Goal: Information Seeking & Learning: Learn about a topic

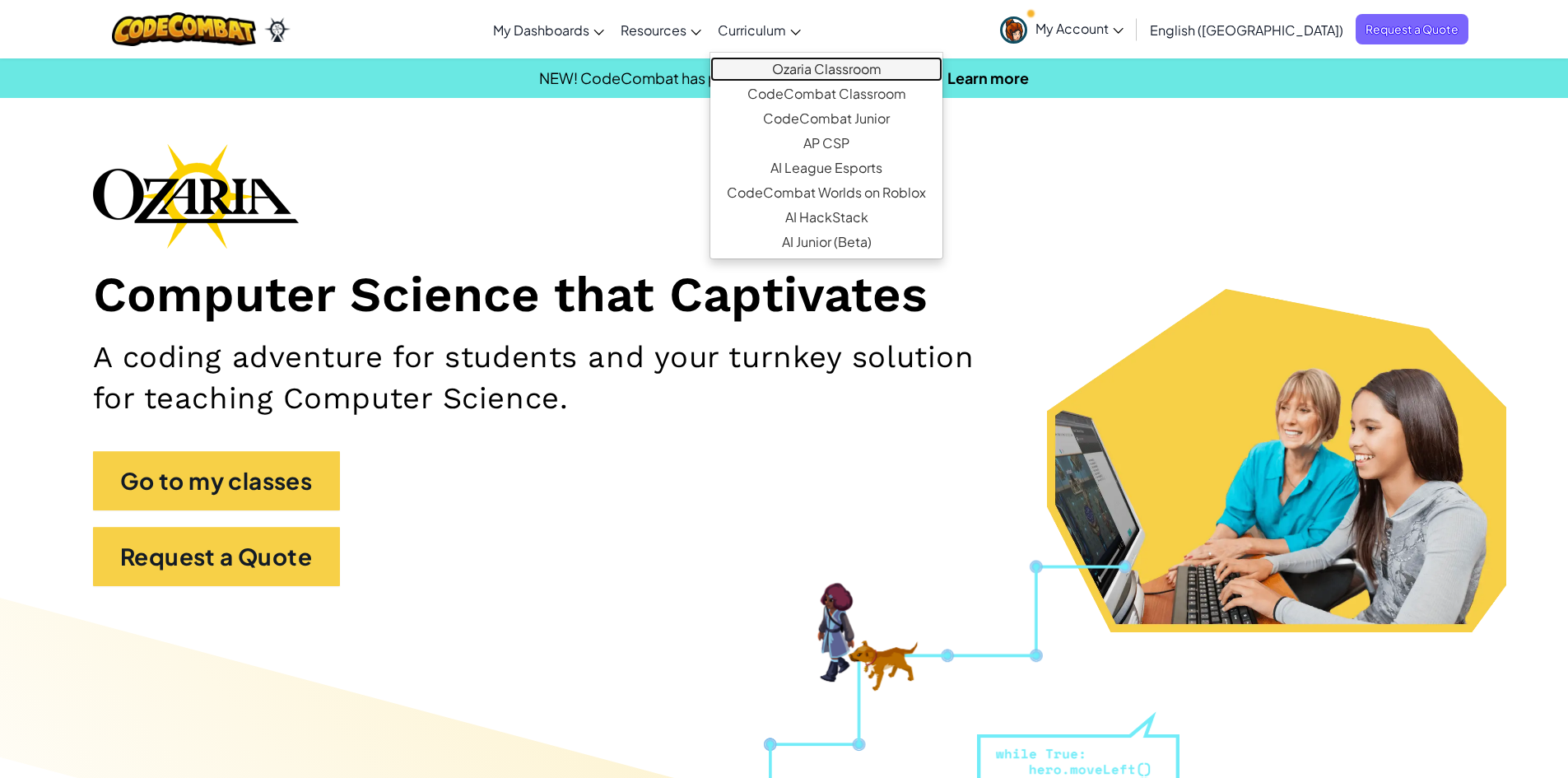
click at [872, 65] on link "Ozaria Classroom" at bounding box center [826, 68] width 232 height 25
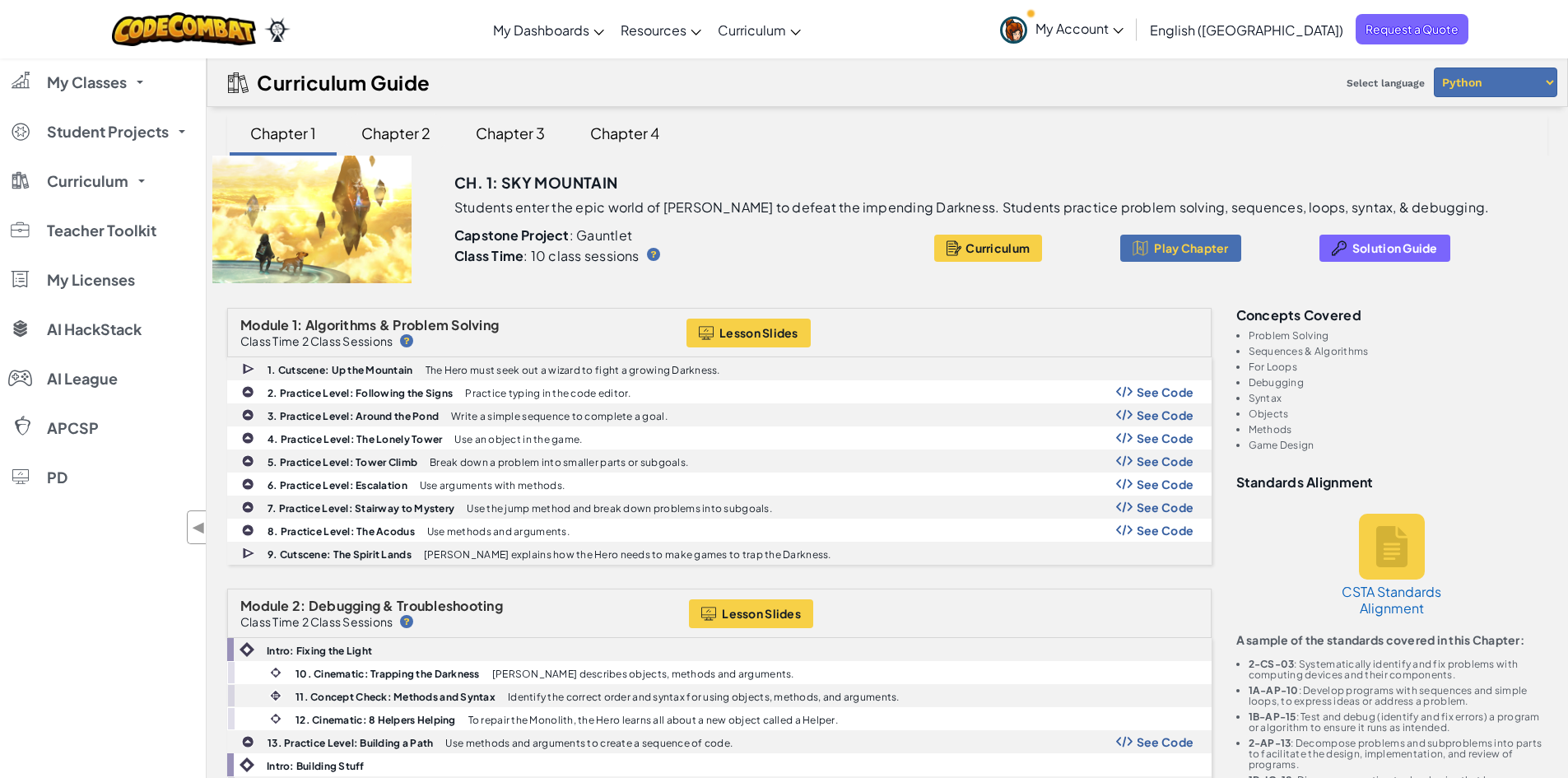
click at [396, 134] on div "Chapter 2" at bounding box center [395, 133] width 102 height 39
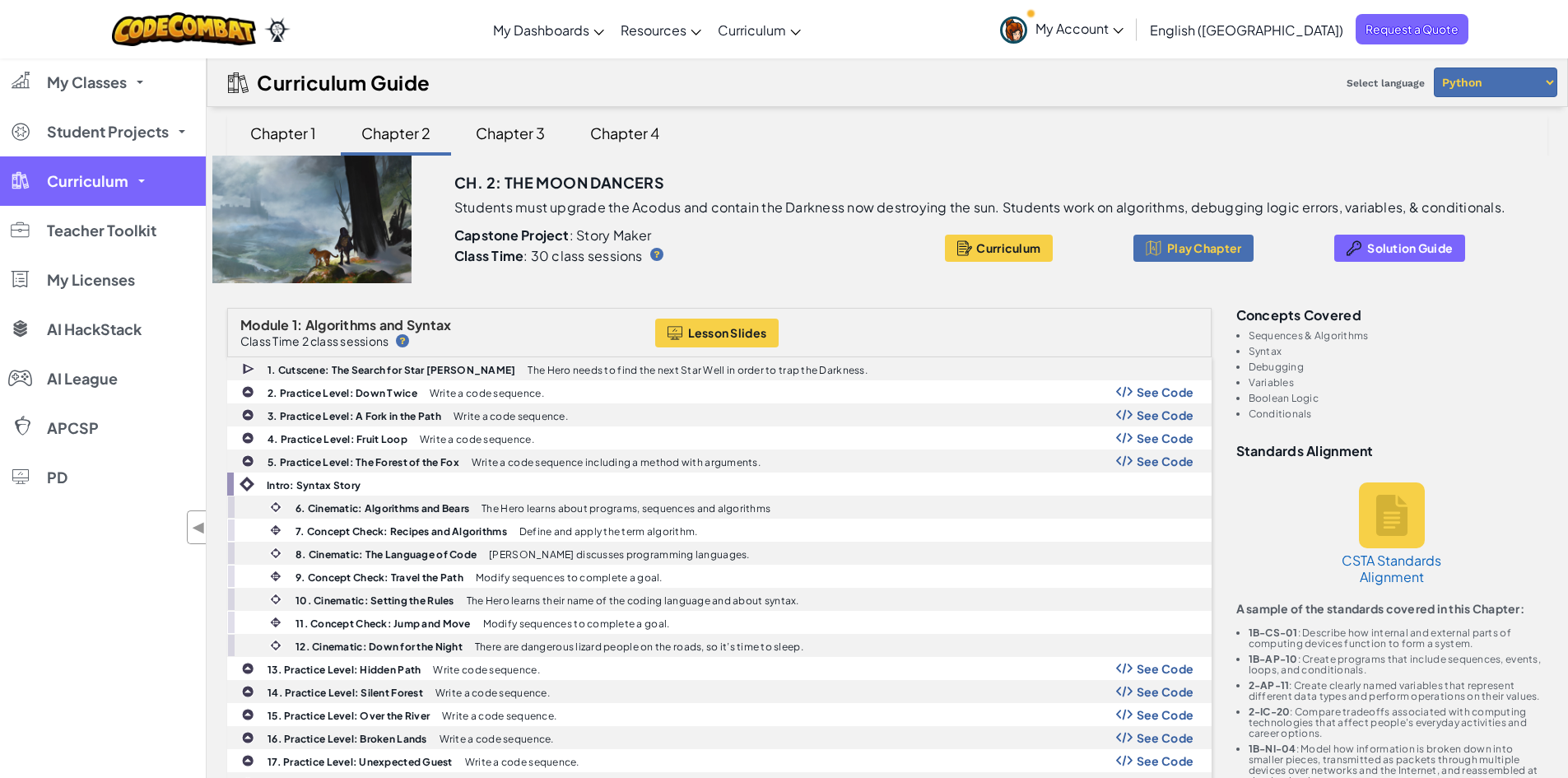
click at [75, 181] on span "Curriculum" at bounding box center [87, 181] width 81 height 15
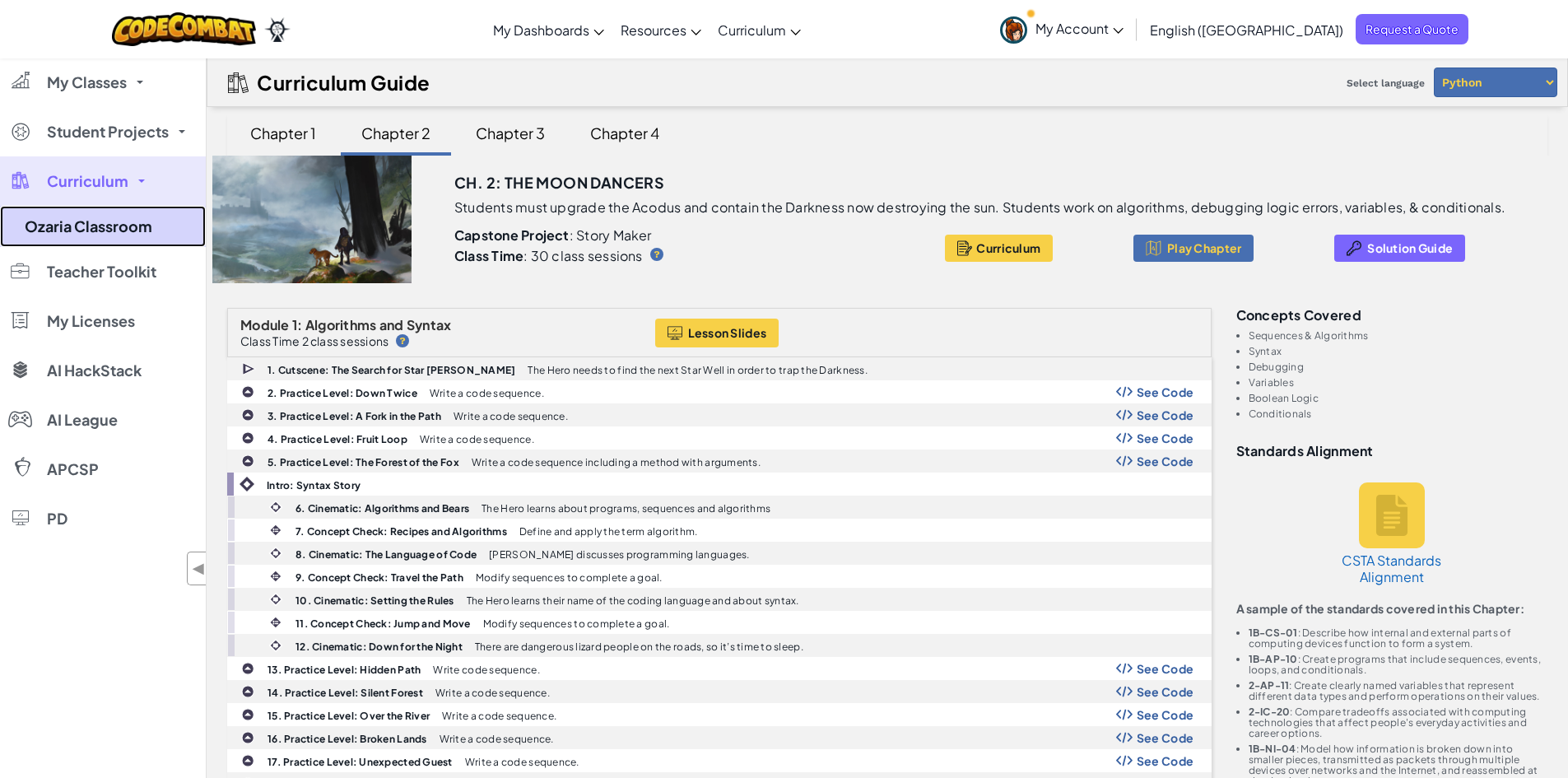
click at [98, 224] on link "Ozaria Classroom" at bounding box center [103, 226] width 205 height 41
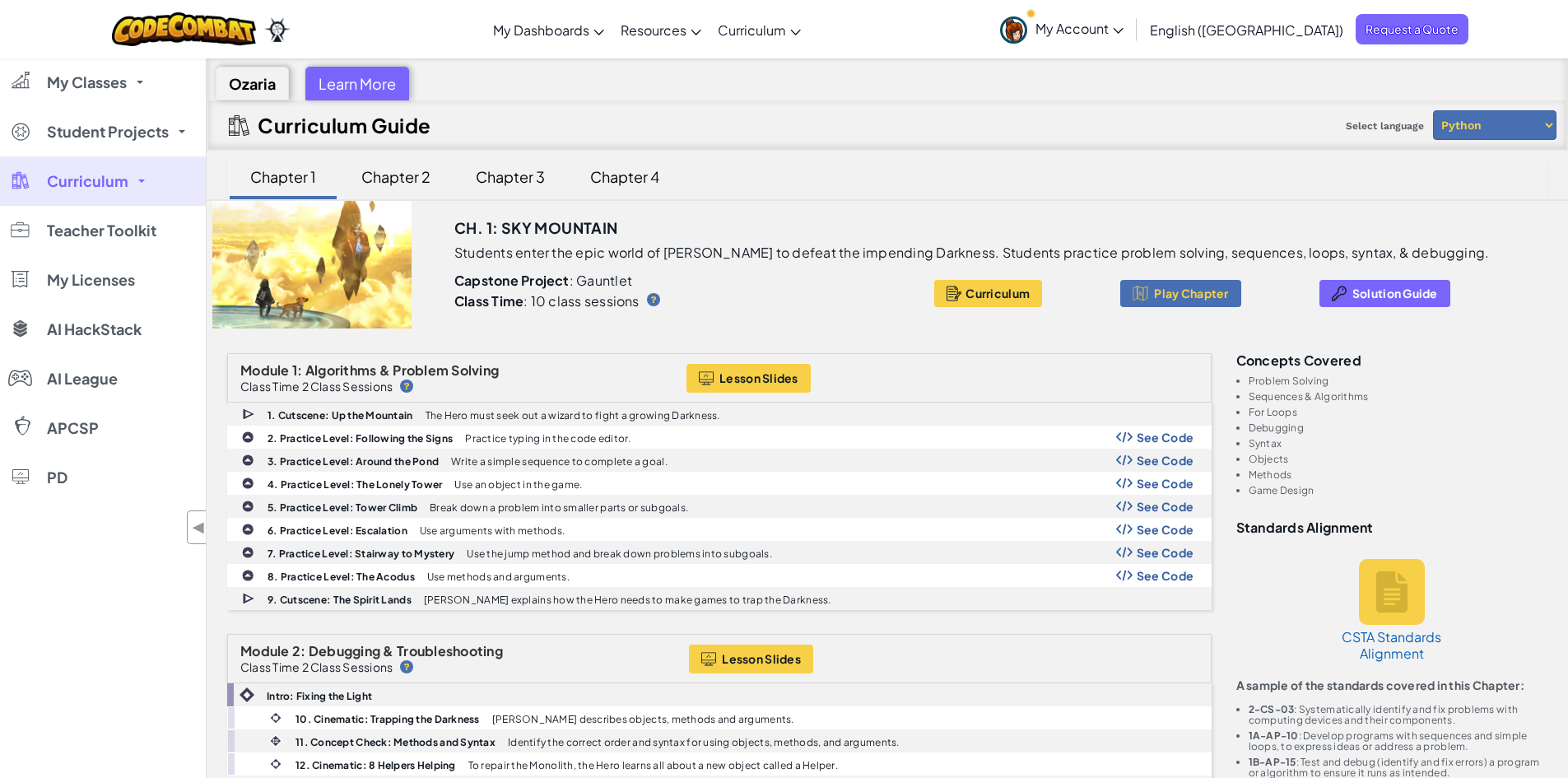
click at [349, 77] on div "Learn More" at bounding box center [357, 83] width 104 height 33
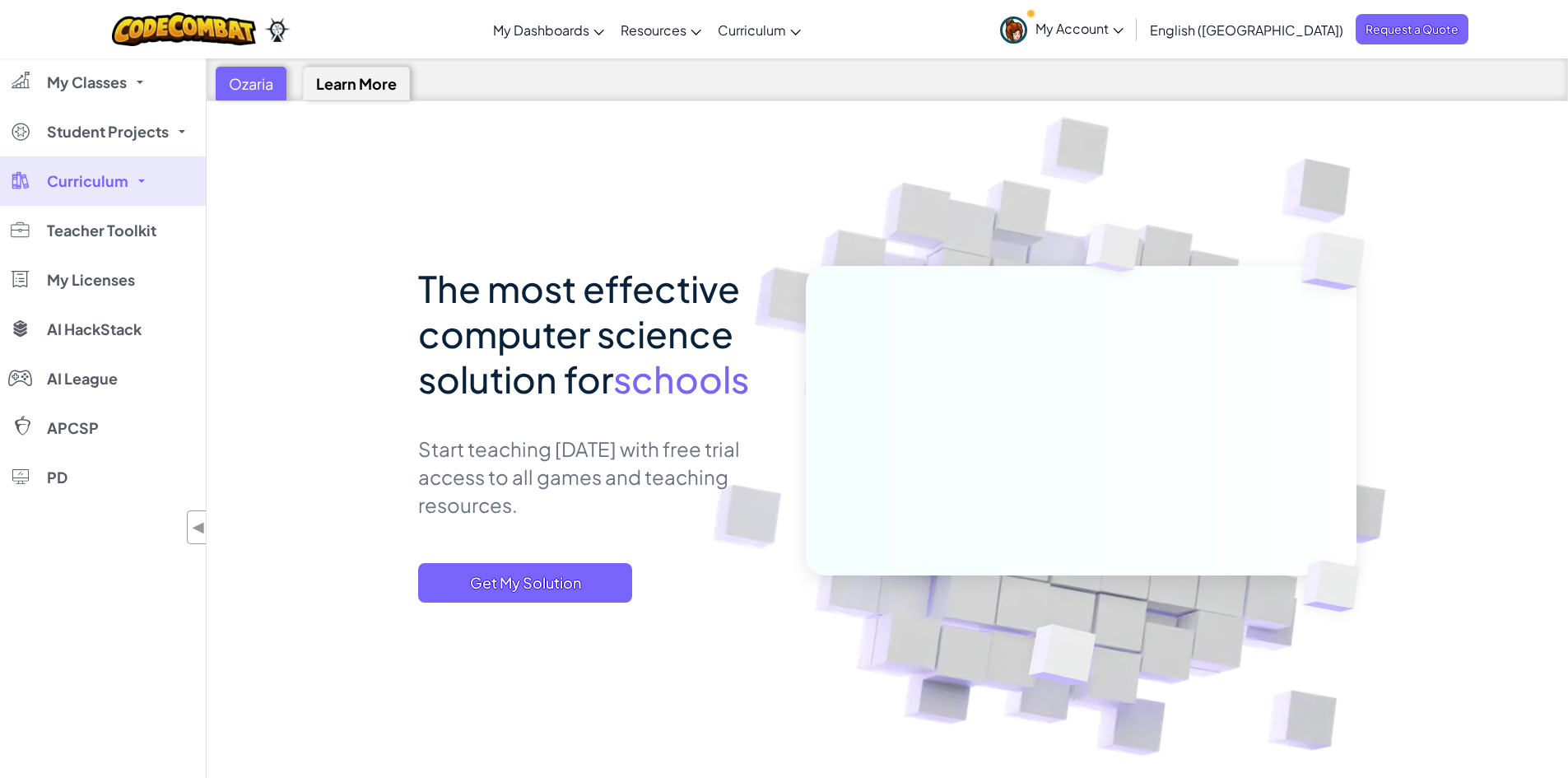
click at [368, 86] on div "Learn More" at bounding box center [356, 83] width 107 height 33
click at [244, 89] on div "Ozaria" at bounding box center [251, 83] width 71 height 33
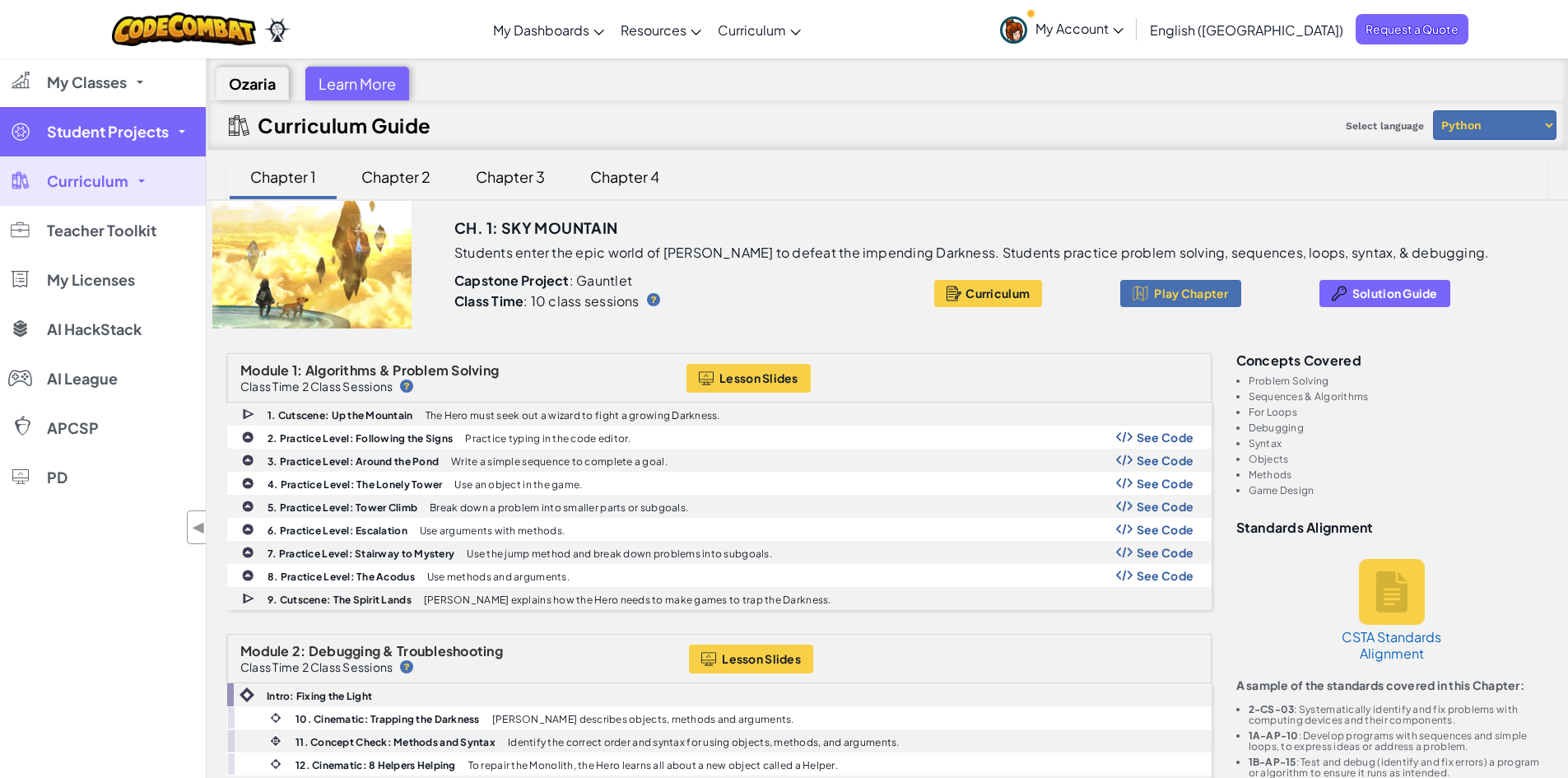
click at [79, 126] on span "Student Projects" at bounding box center [108, 131] width 122 height 15
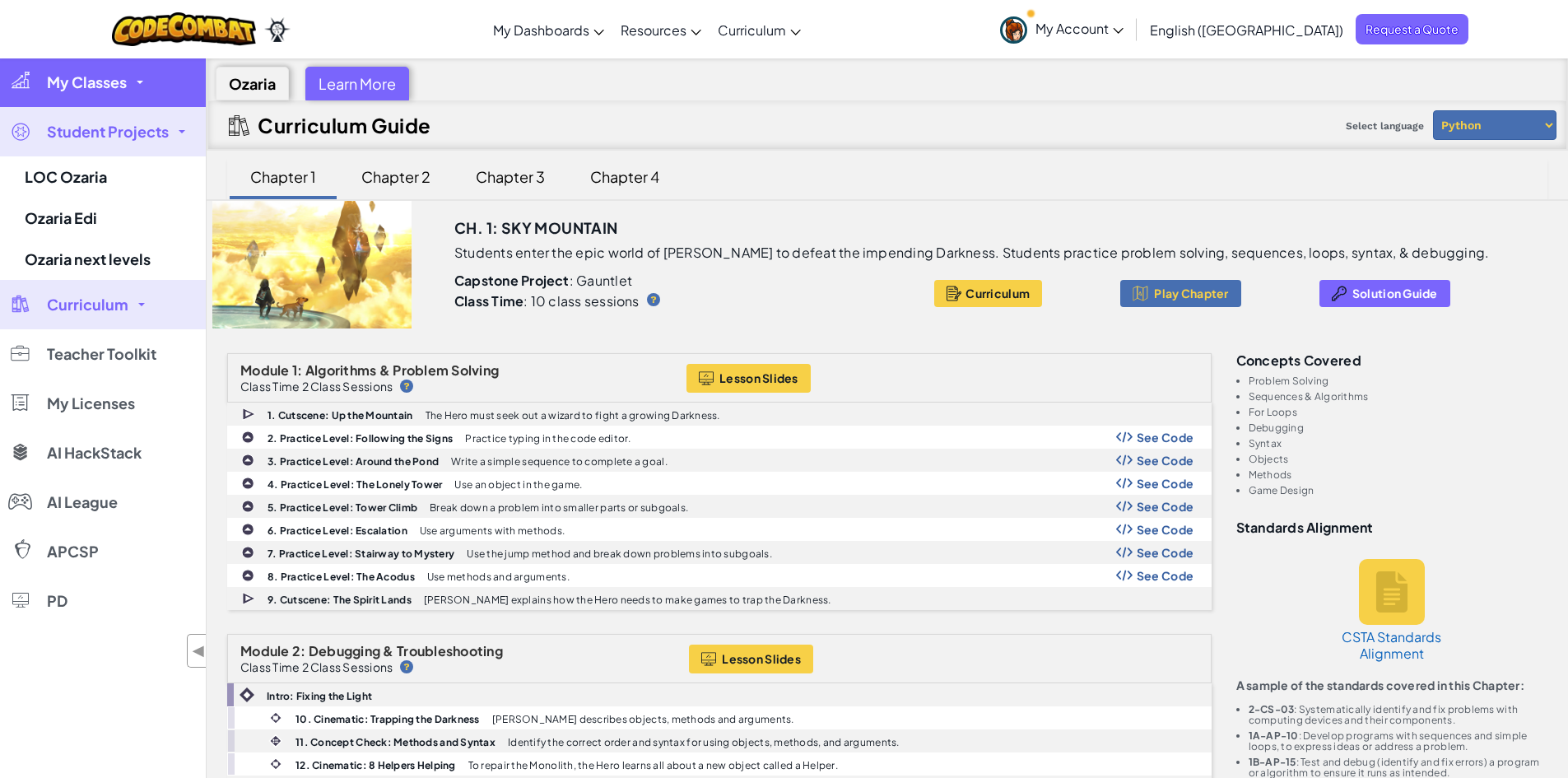
click at [56, 81] on span "My Classes" at bounding box center [86, 81] width 80 height 15
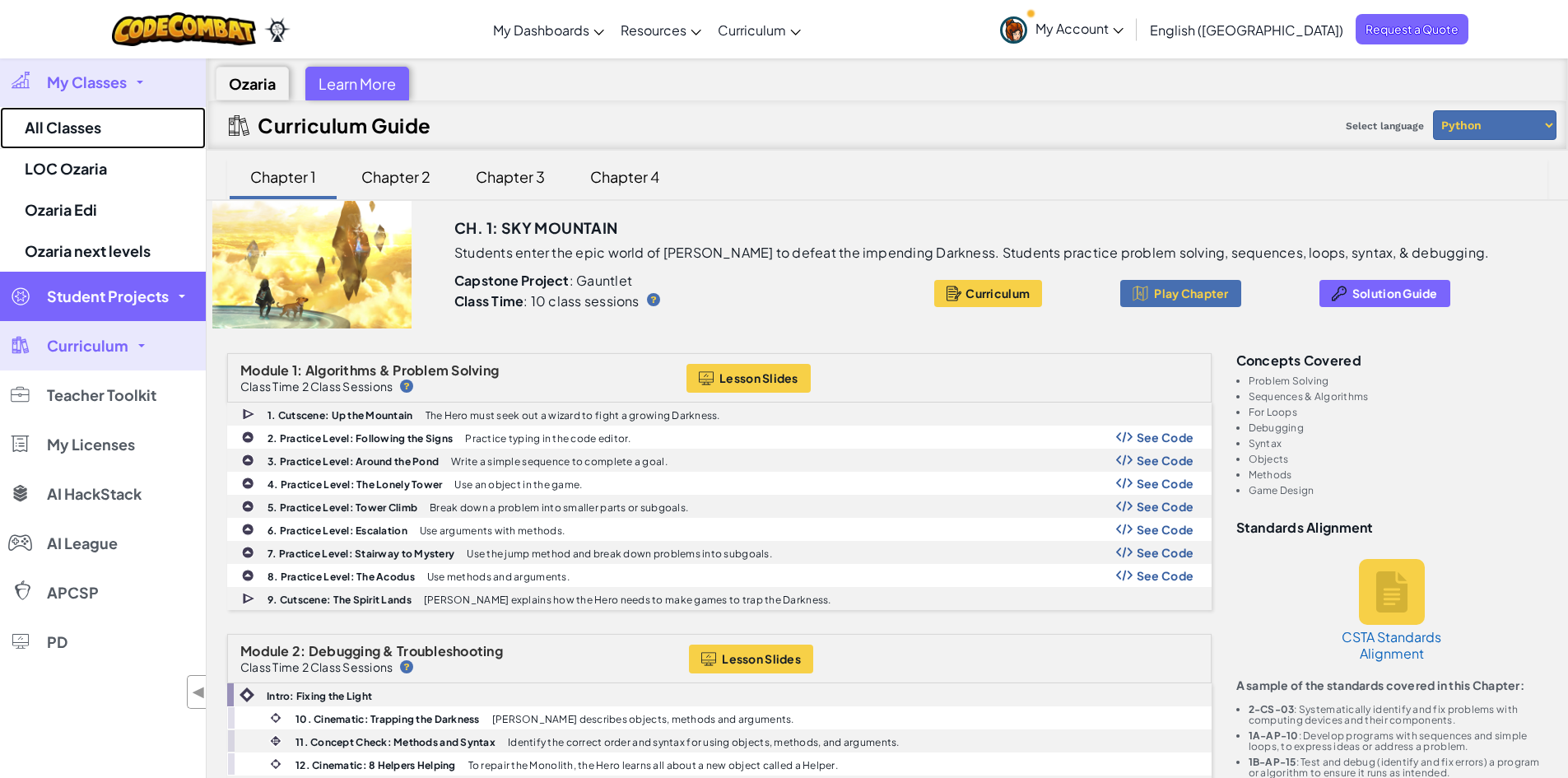
click at [90, 127] on link "All Classes" at bounding box center [103, 128] width 205 height 42
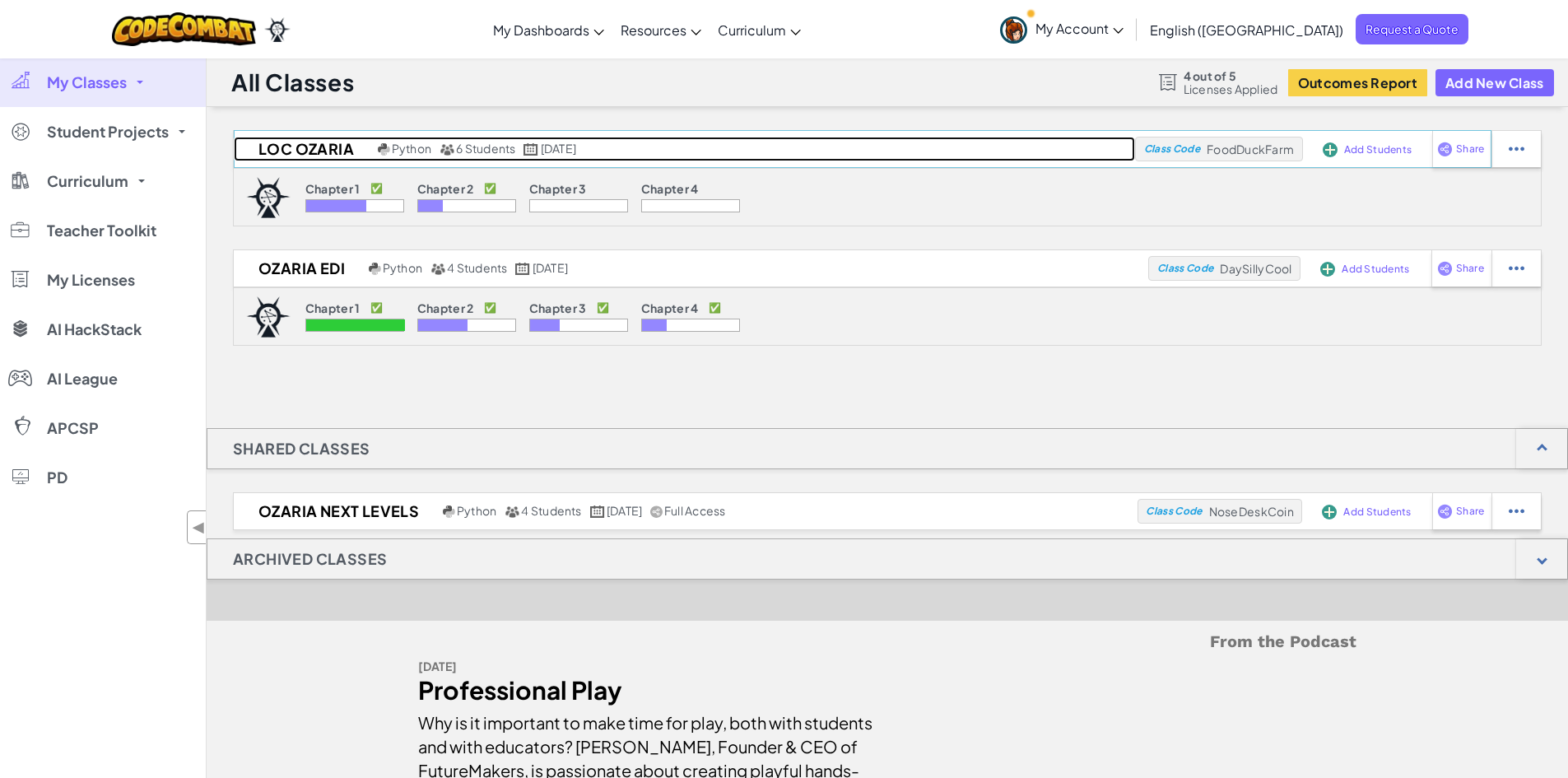
click at [330, 148] on h2 "LOC Ozaria" at bounding box center [303, 149] width 140 height 25
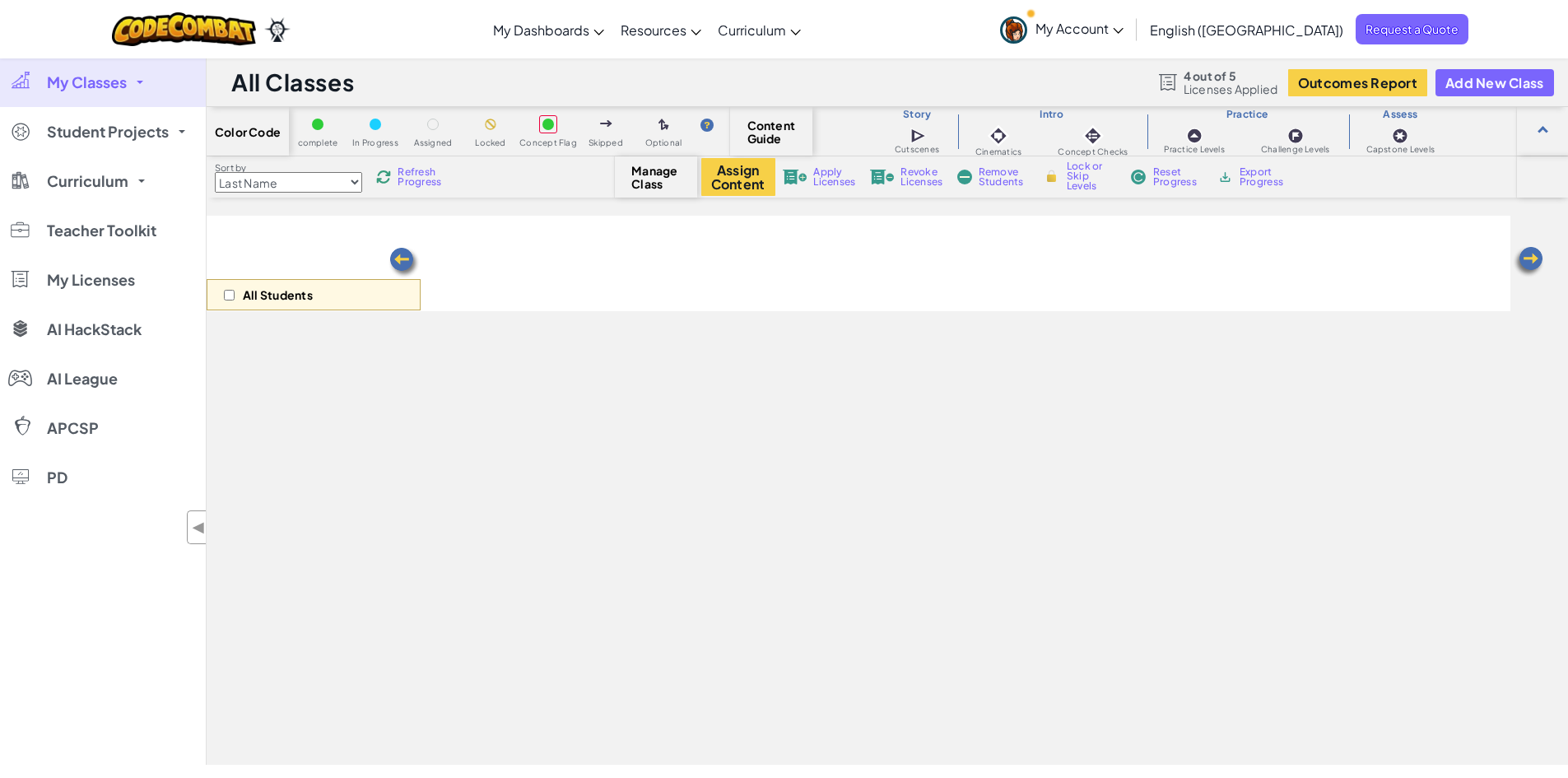
select select "5d8a57abe8919b28d5113af1"
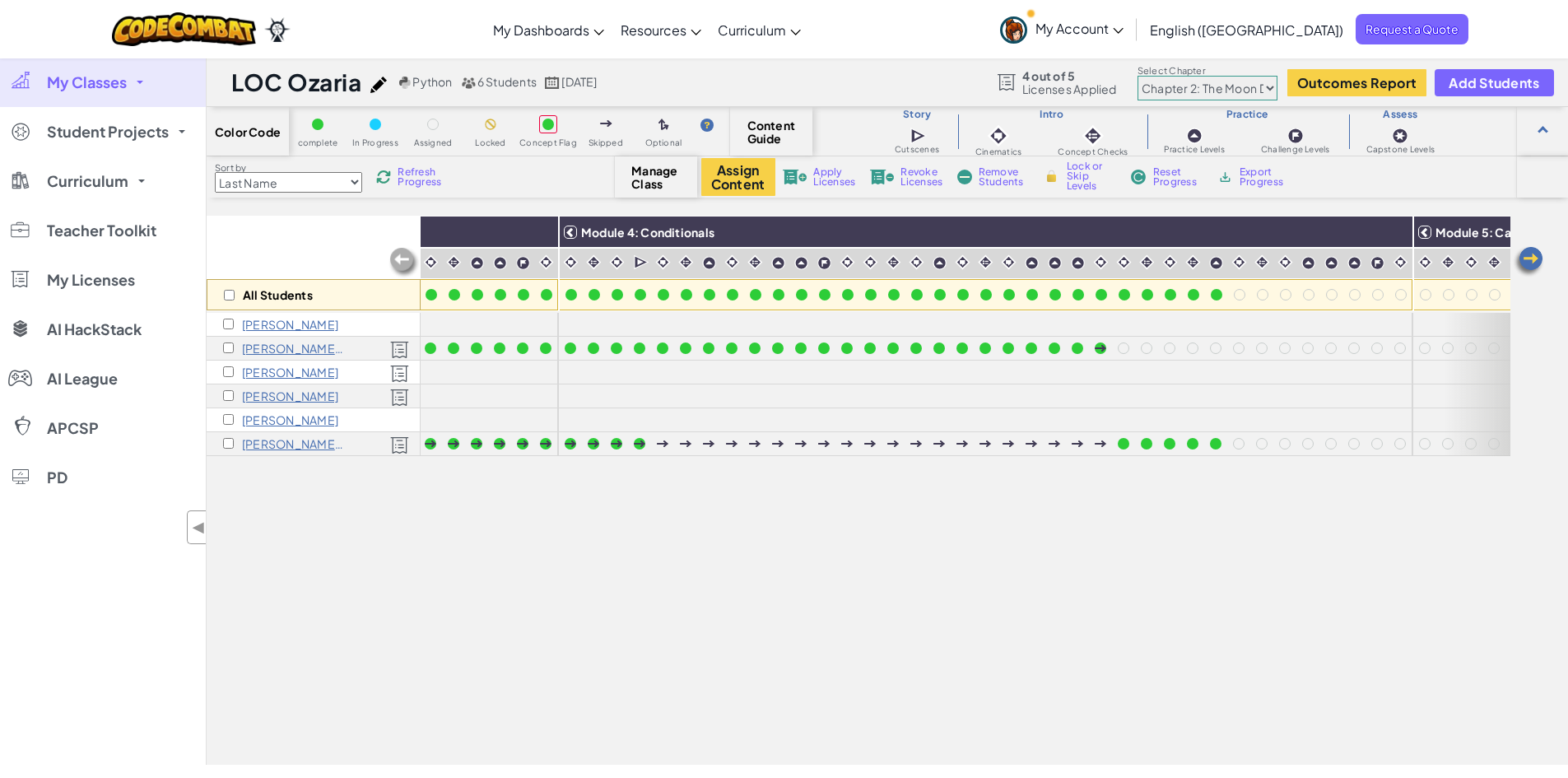
scroll to position [0, 1627]
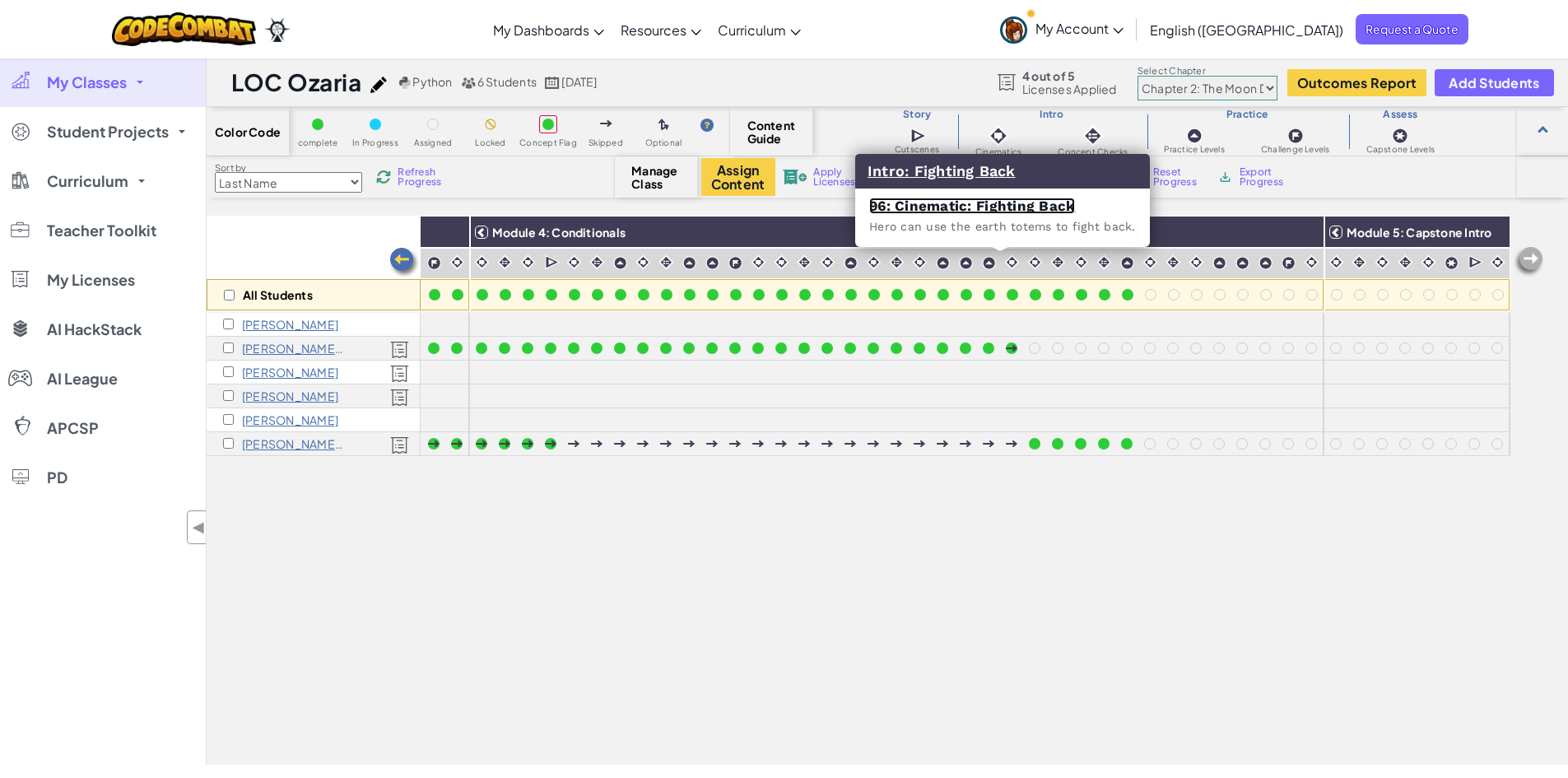
click at [1000, 206] on link "96: Cinematic: Fighting Back" at bounding box center [971, 205] width 205 height 16
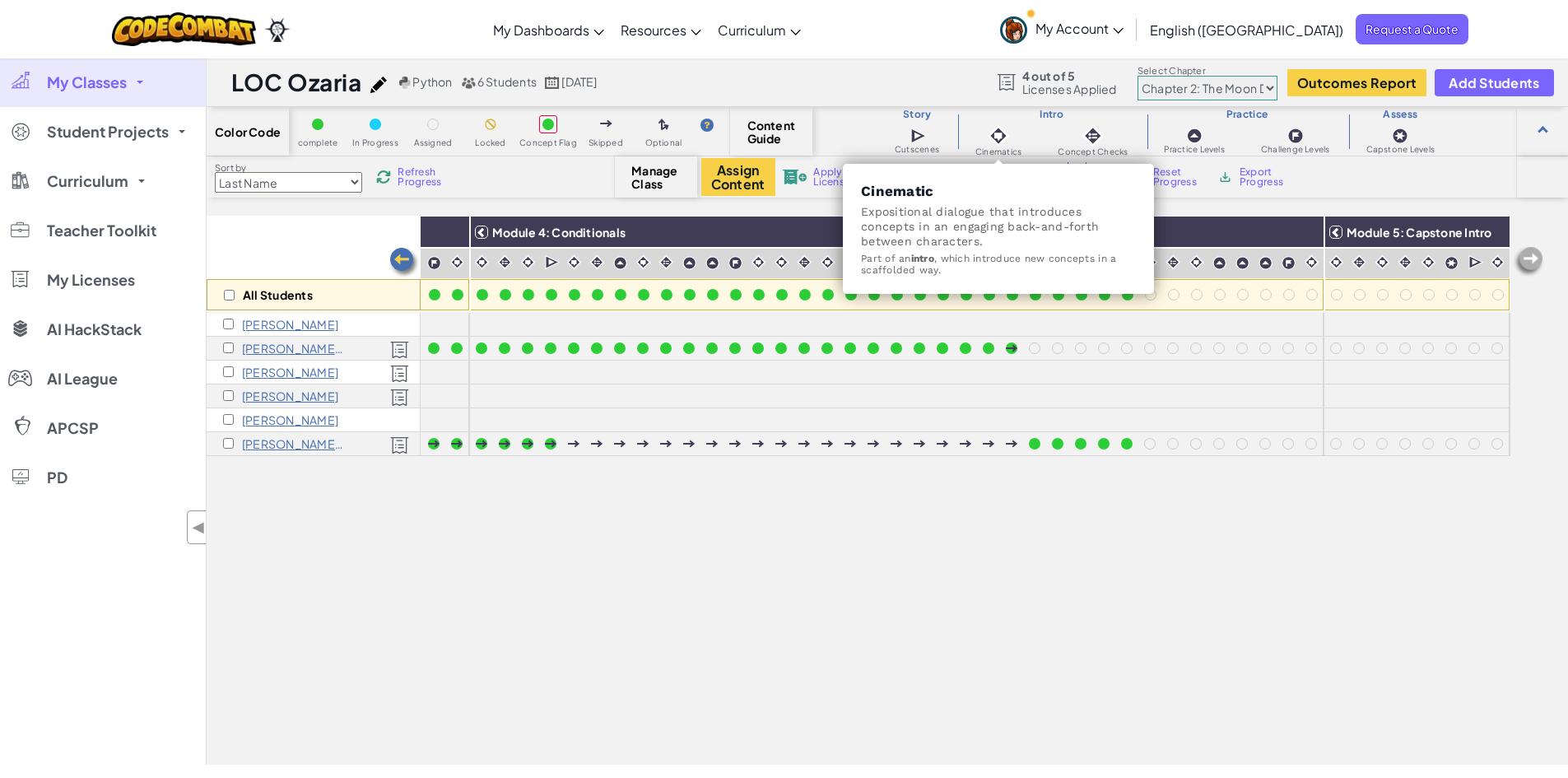
click at [999, 139] on img at bounding box center [998, 135] width 23 height 23
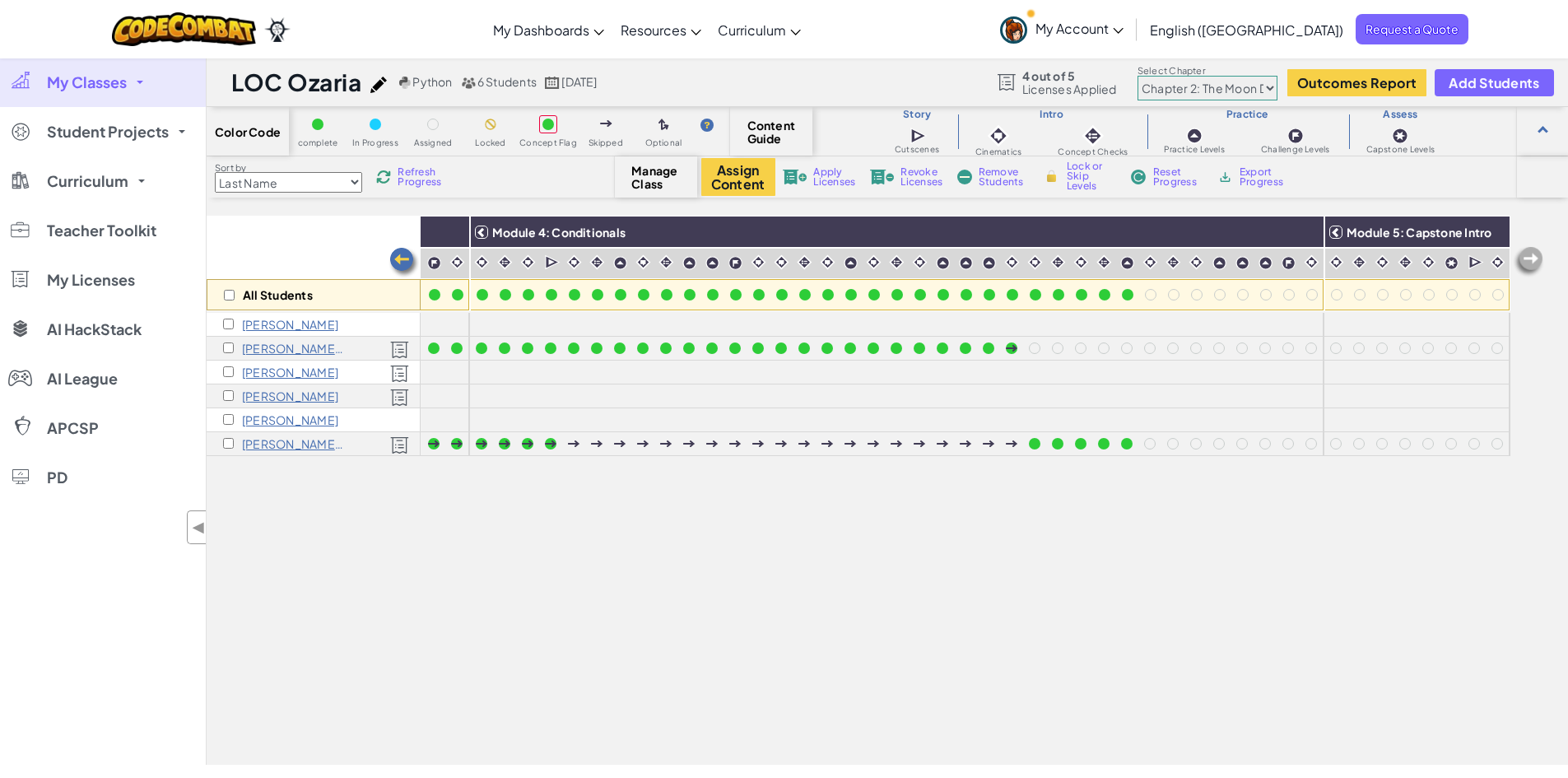
click at [999, 139] on img at bounding box center [998, 135] width 23 height 23
click at [16, 192] on link "Curriculum" at bounding box center [103, 181] width 205 height 50
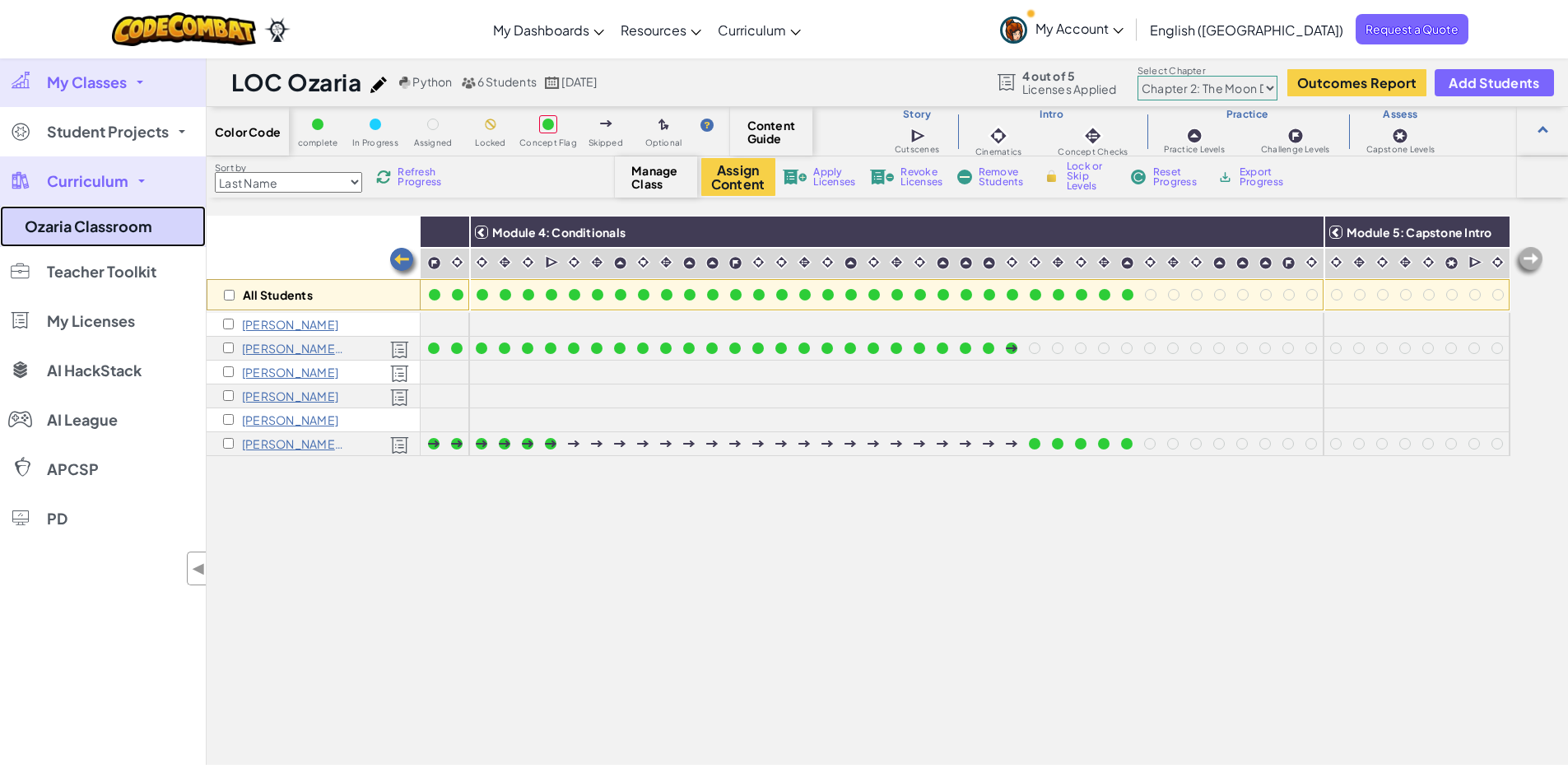
click at [120, 225] on link "Ozaria Classroom" at bounding box center [103, 226] width 205 height 41
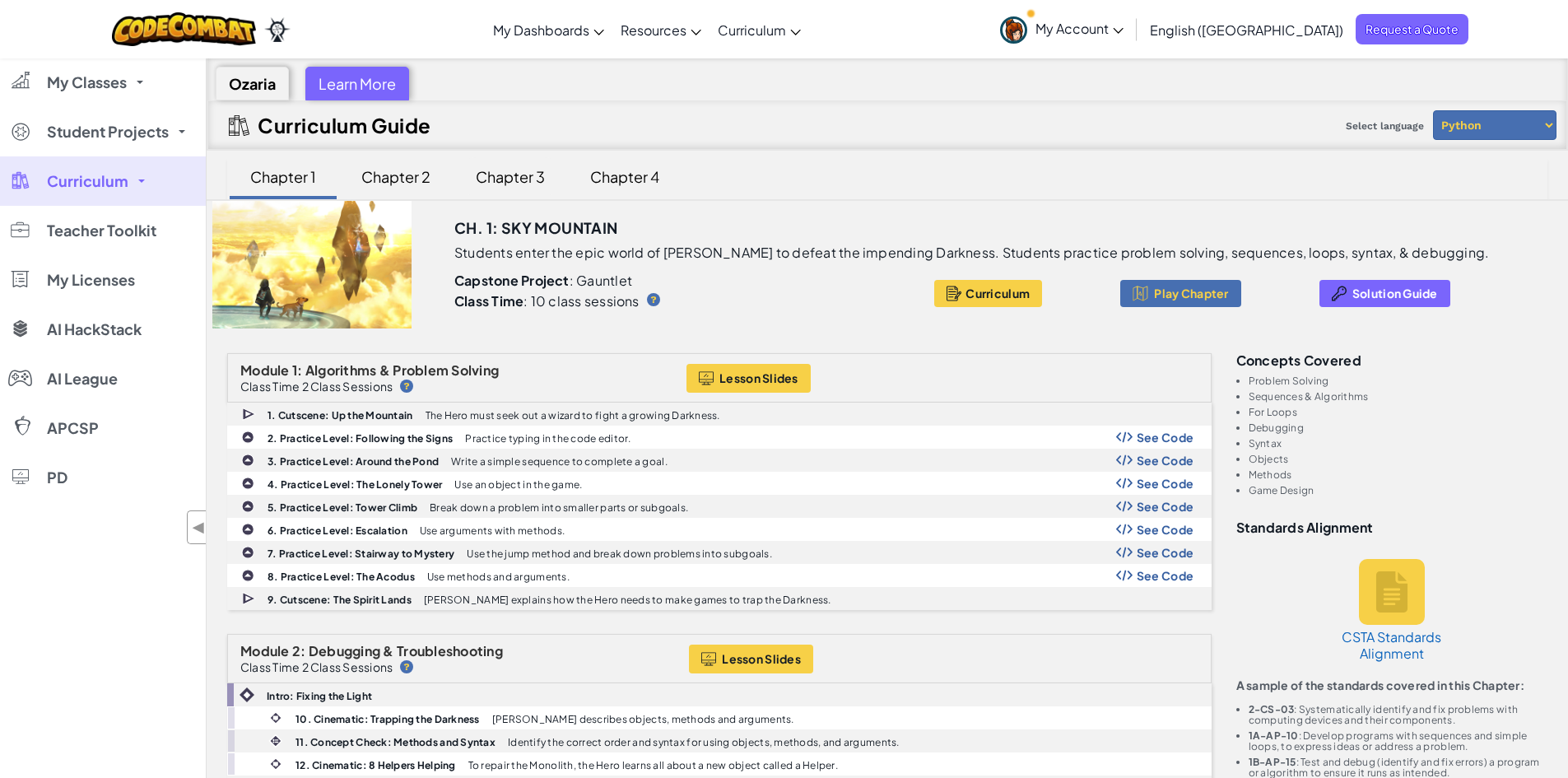
click at [517, 175] on div "Chapter 3" at bounding box center [509, 176] width 102 height 39
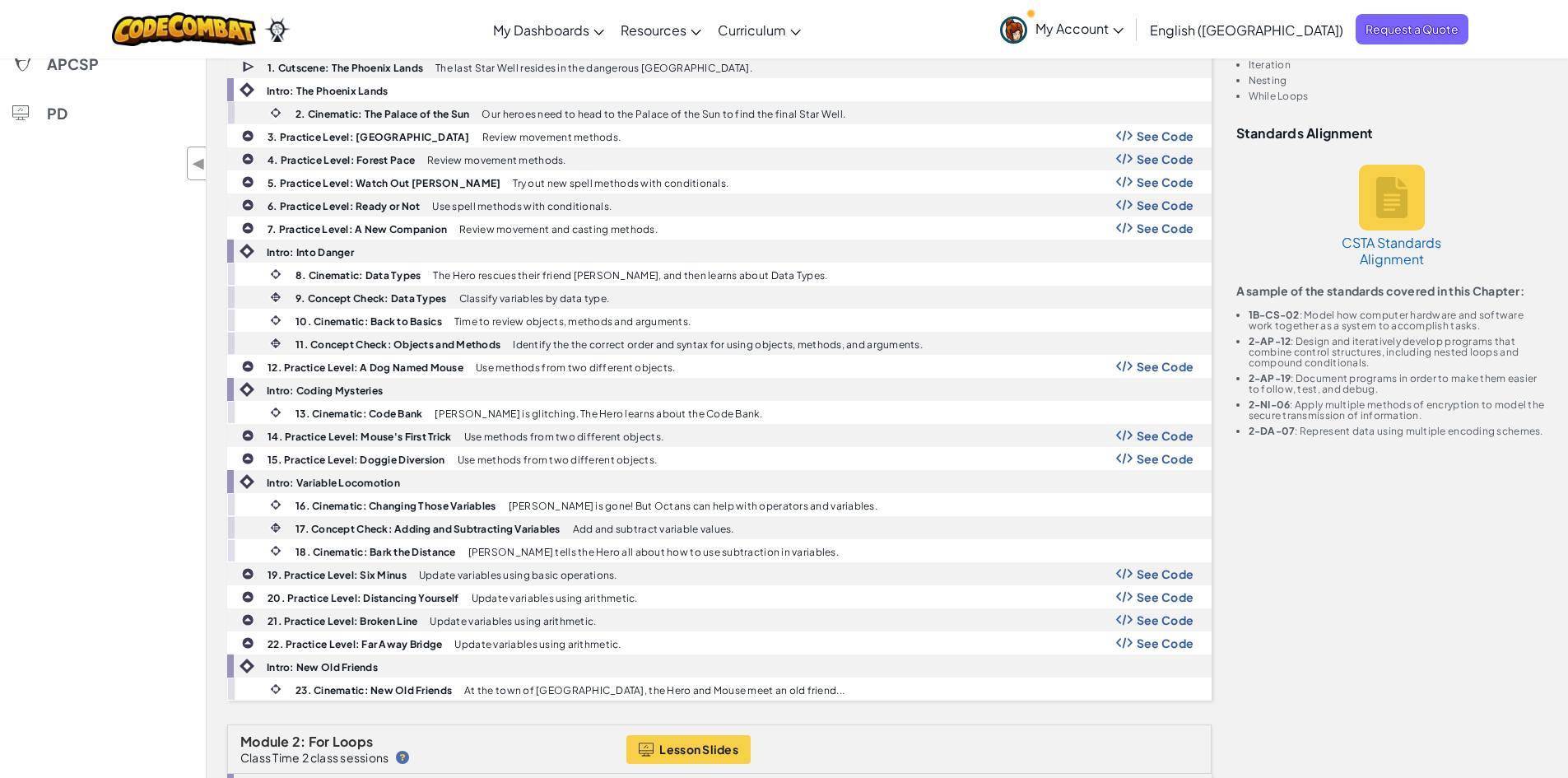
scroll to position [384, 0]
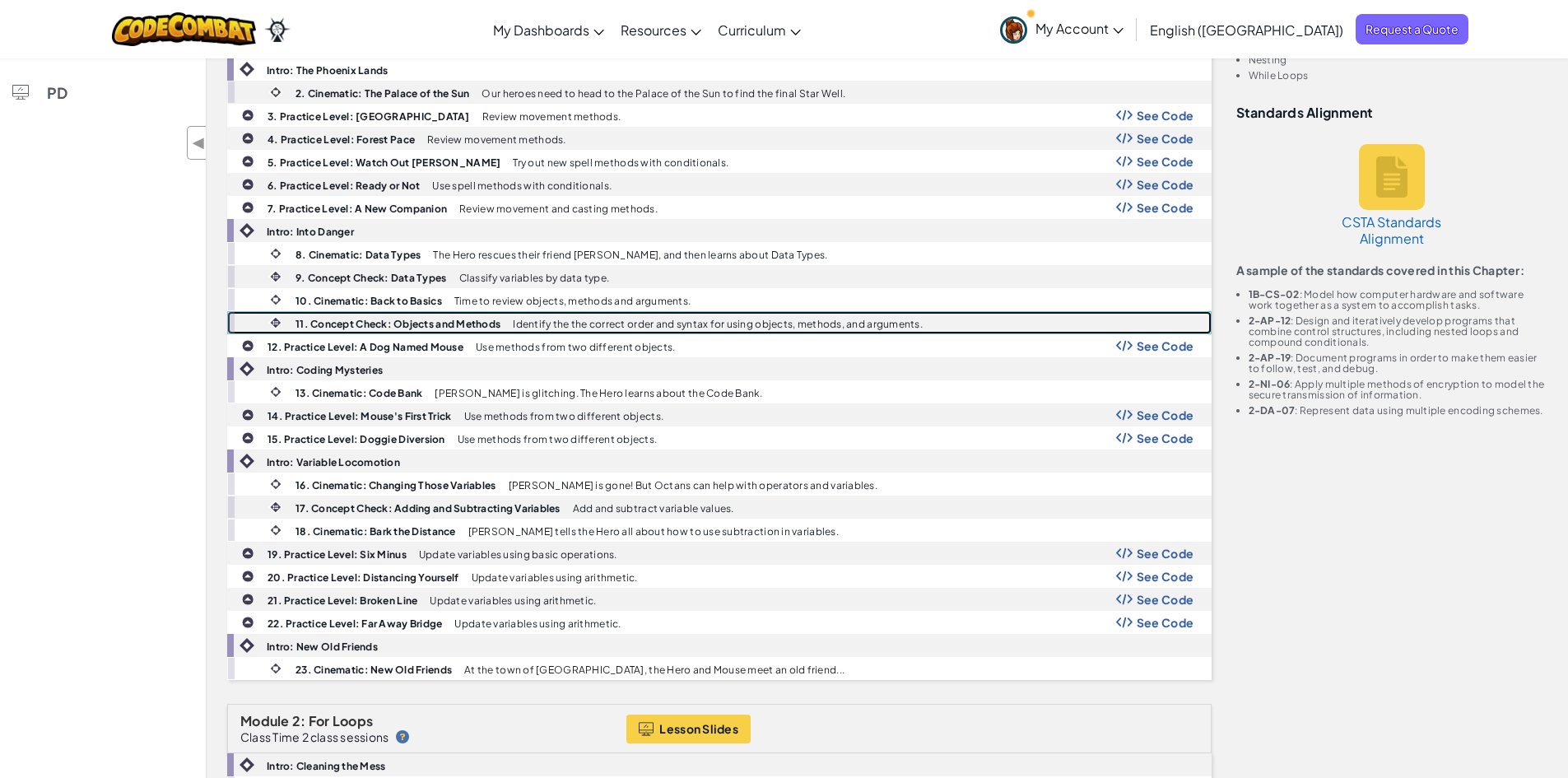
click at [507, 323] on div "11. Concept Check: Objects and Methods Identify the the correct order and synta…" at bounding box center [733, 322] width 954 height 21
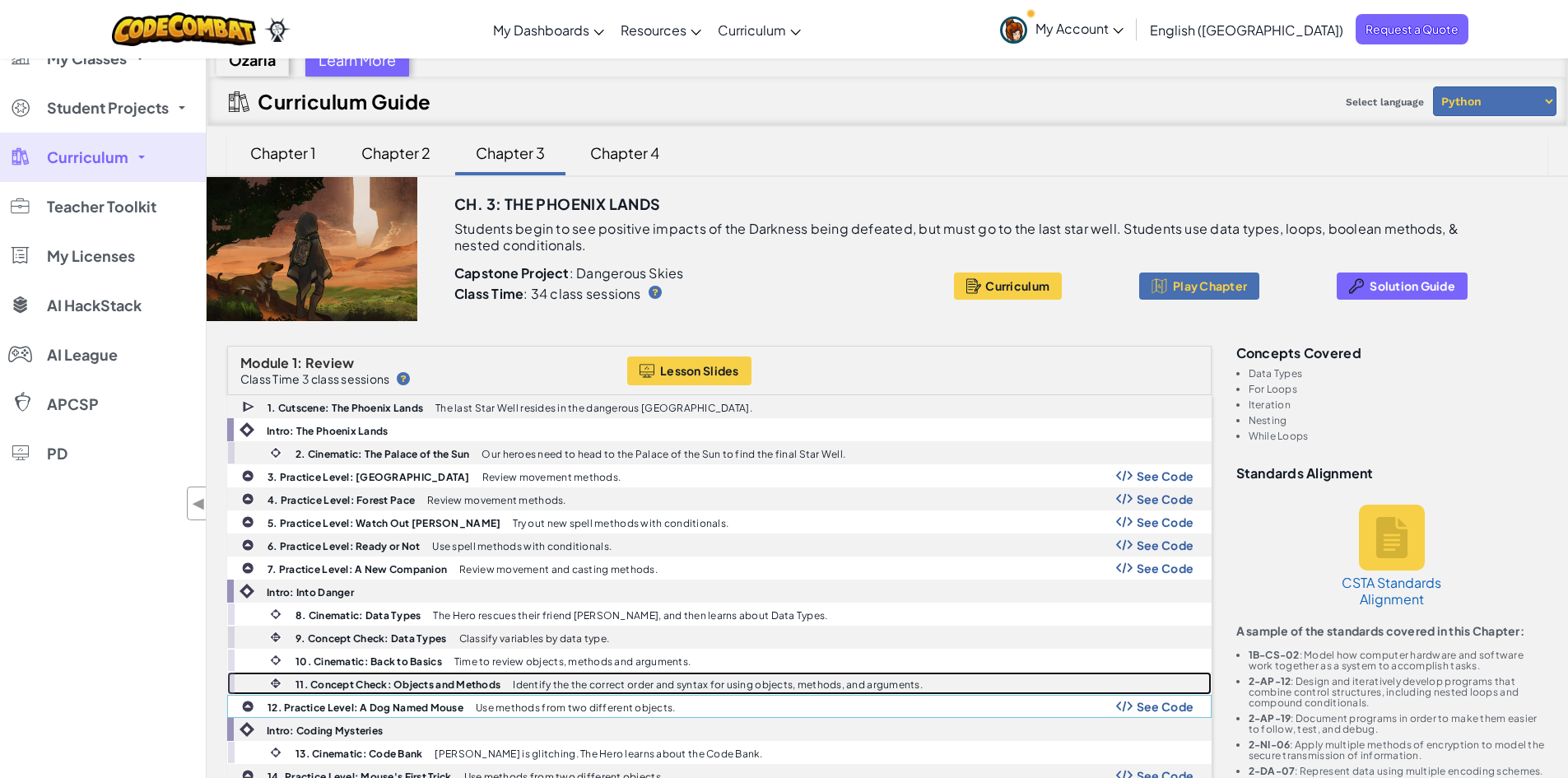
scroll to position [0, 0]
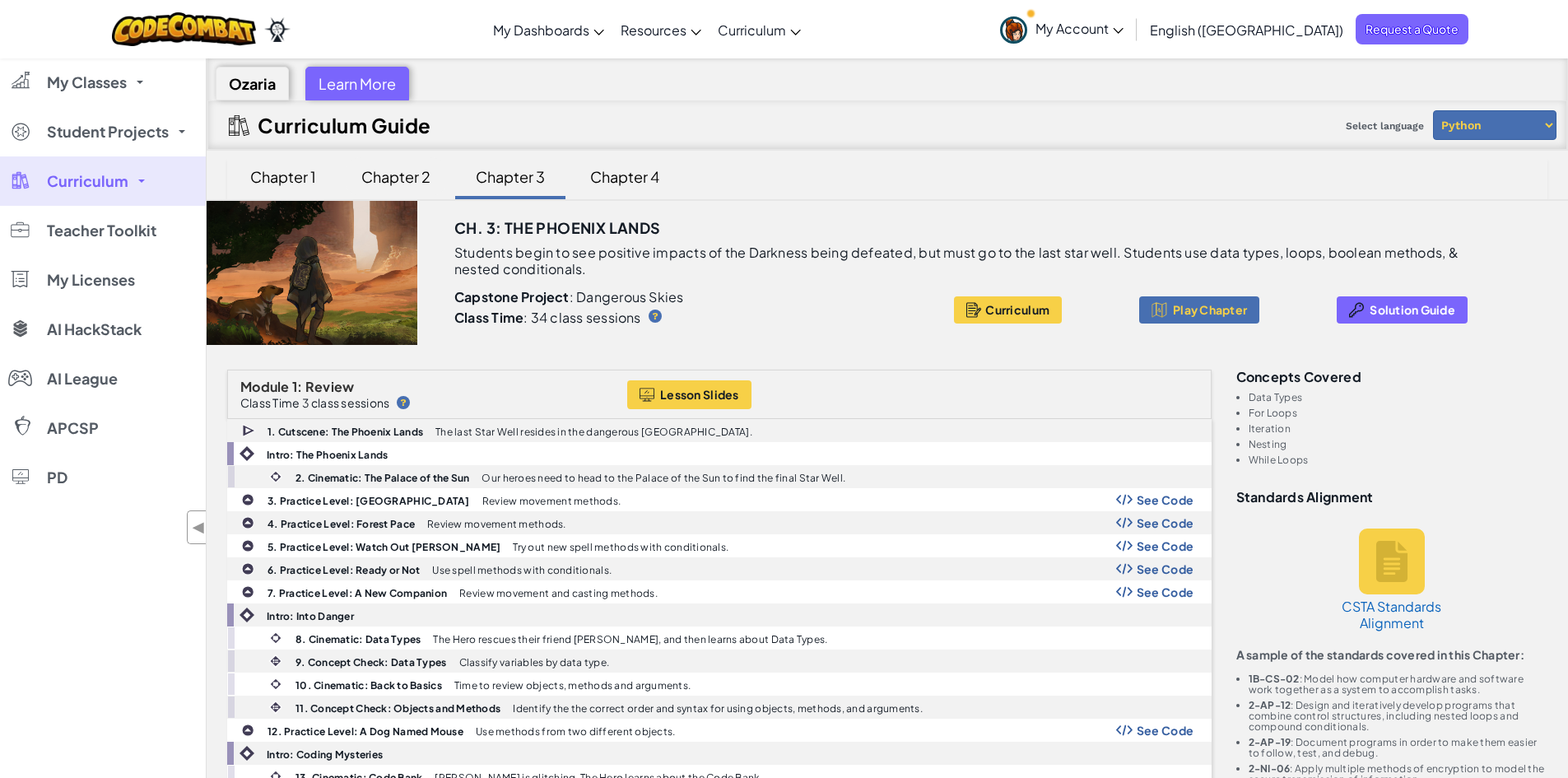
click at [388, 175] on div "Chapter 2" at bounding box center [395, 176] width 102 height 39
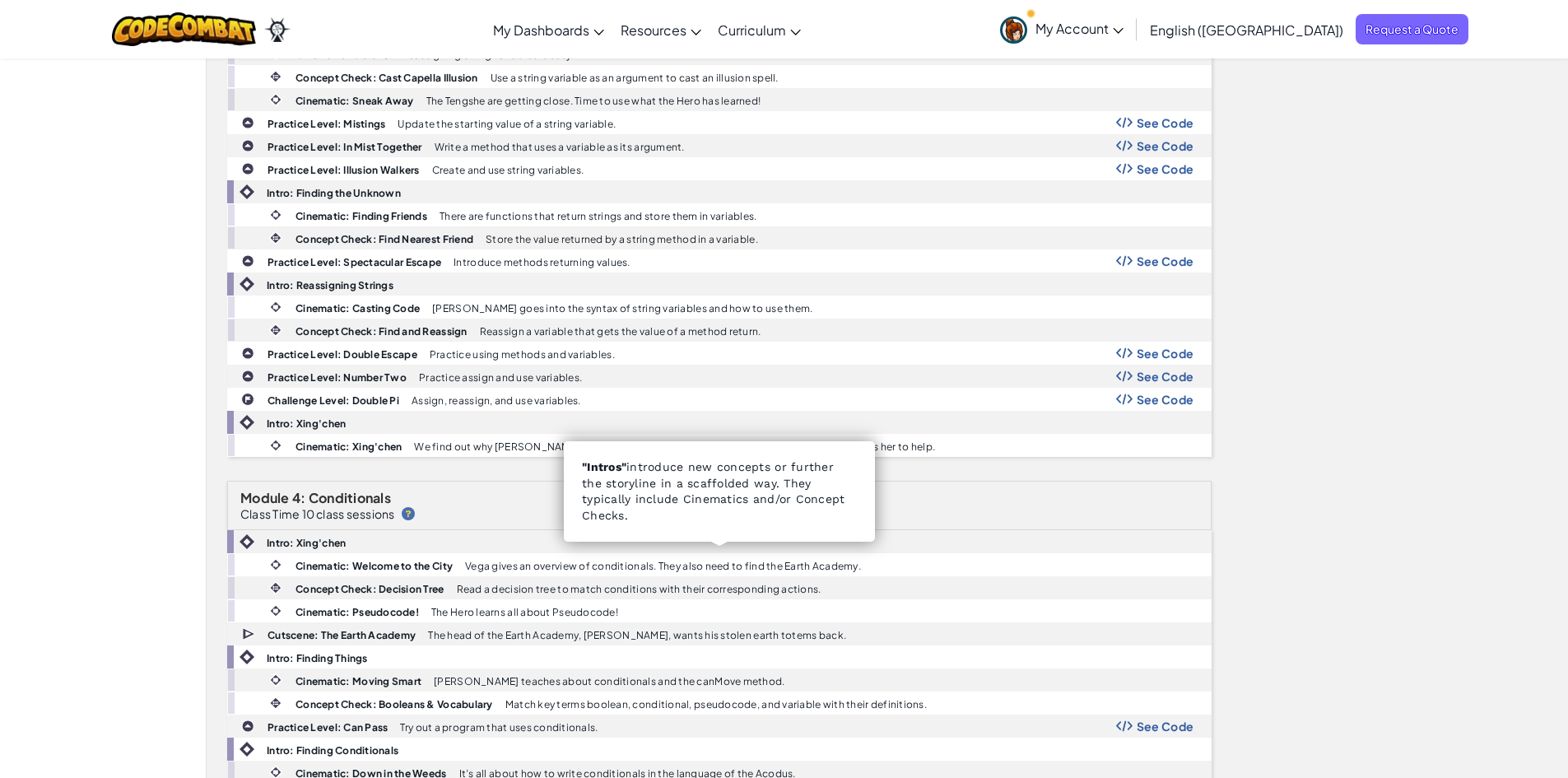
scroll to position [2084, 0]
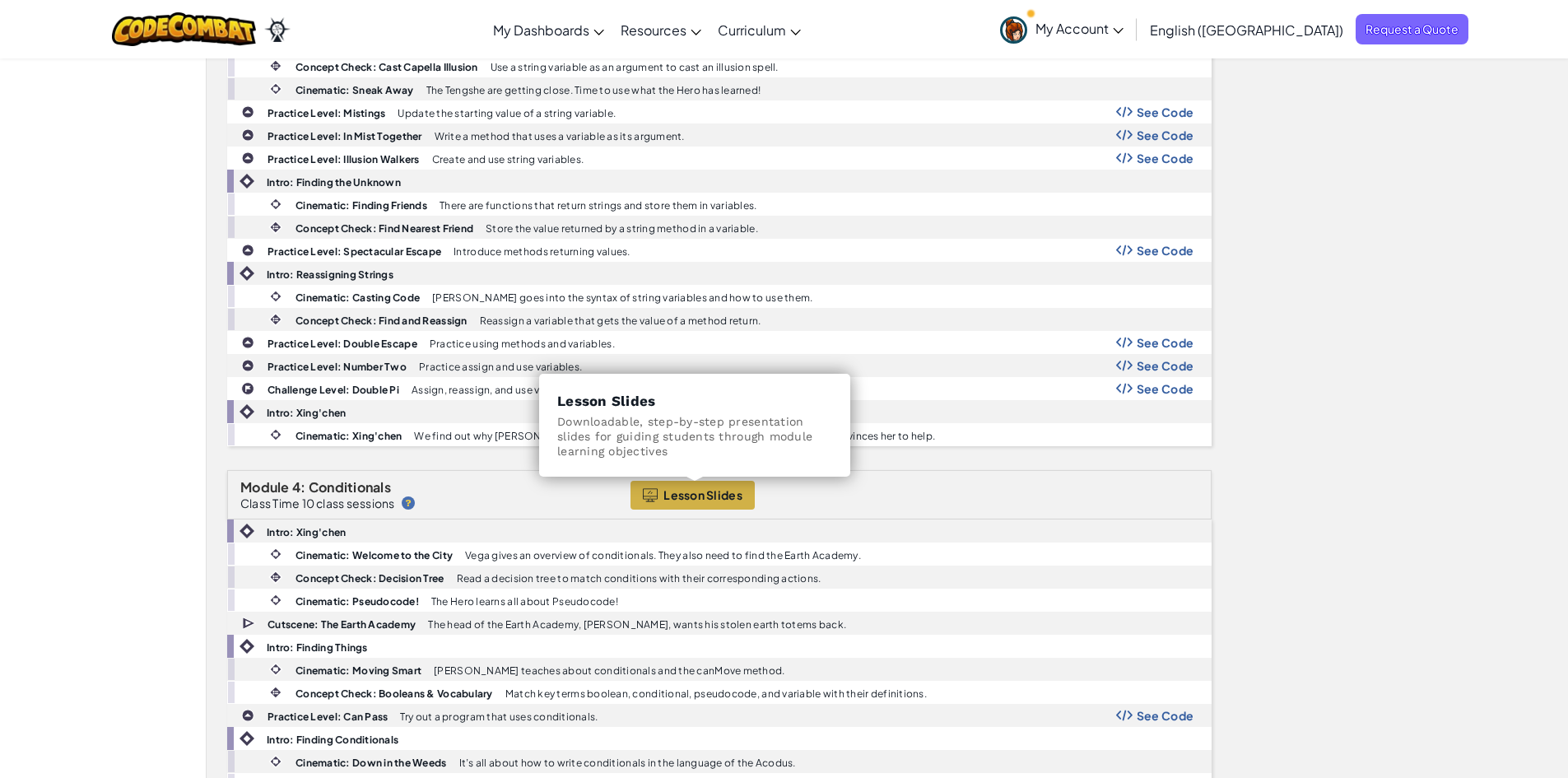
click at [703, 489] on span "Lesson Slides" at bounding box center [703, 494] width 79 height 13
